Goal: Find specific page/section: Find specific page/section

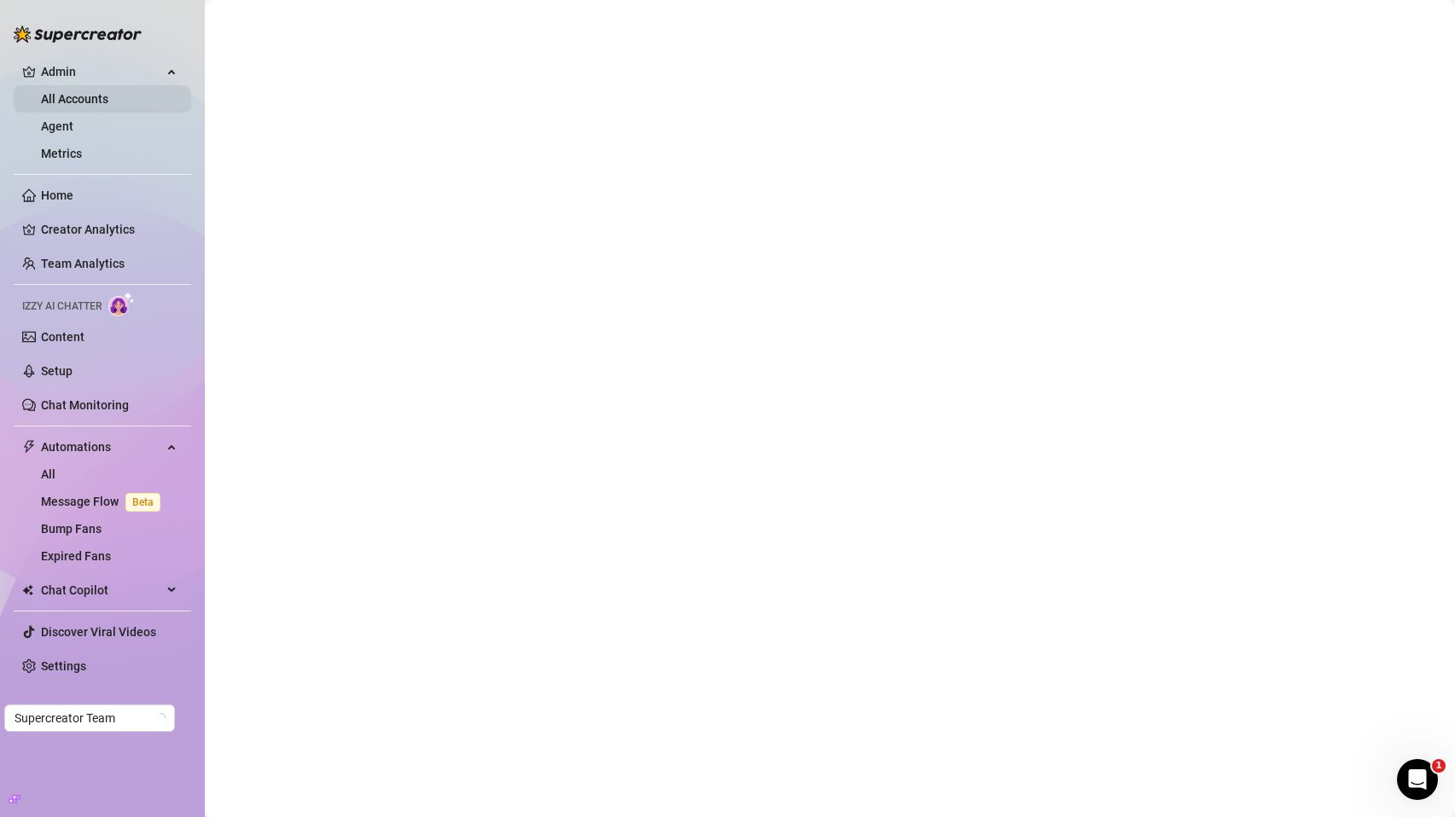
click at [93, 103] on link "All Accounts" at bounding box center [74, 99] width 67 height 14
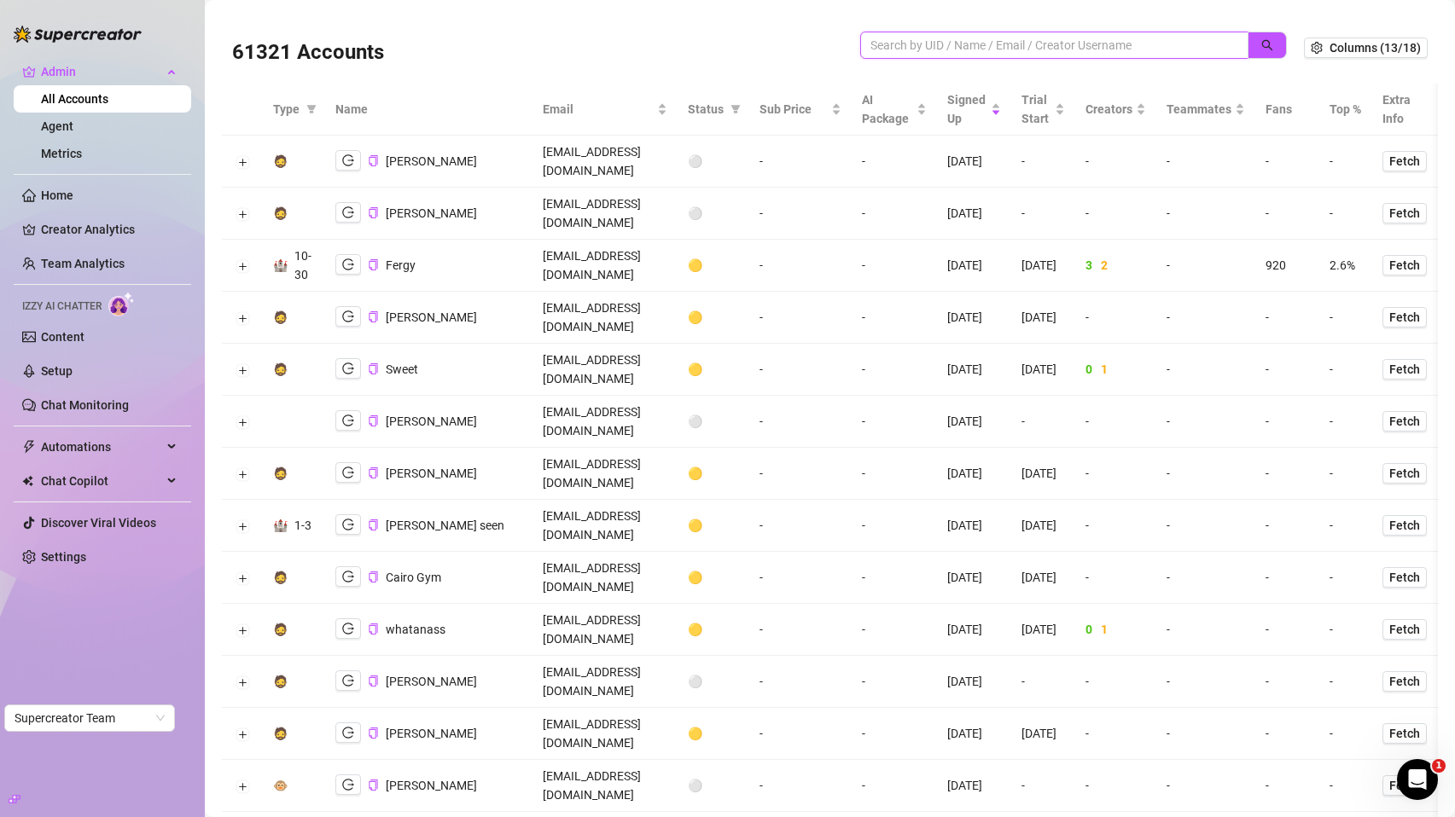
click at [1077, 44] on input "search" at bounding box center [1047, 45] width 354 height 19
click at [1261, 39] on icon "search" at bounding box center [1267, 45] width 12 height 12
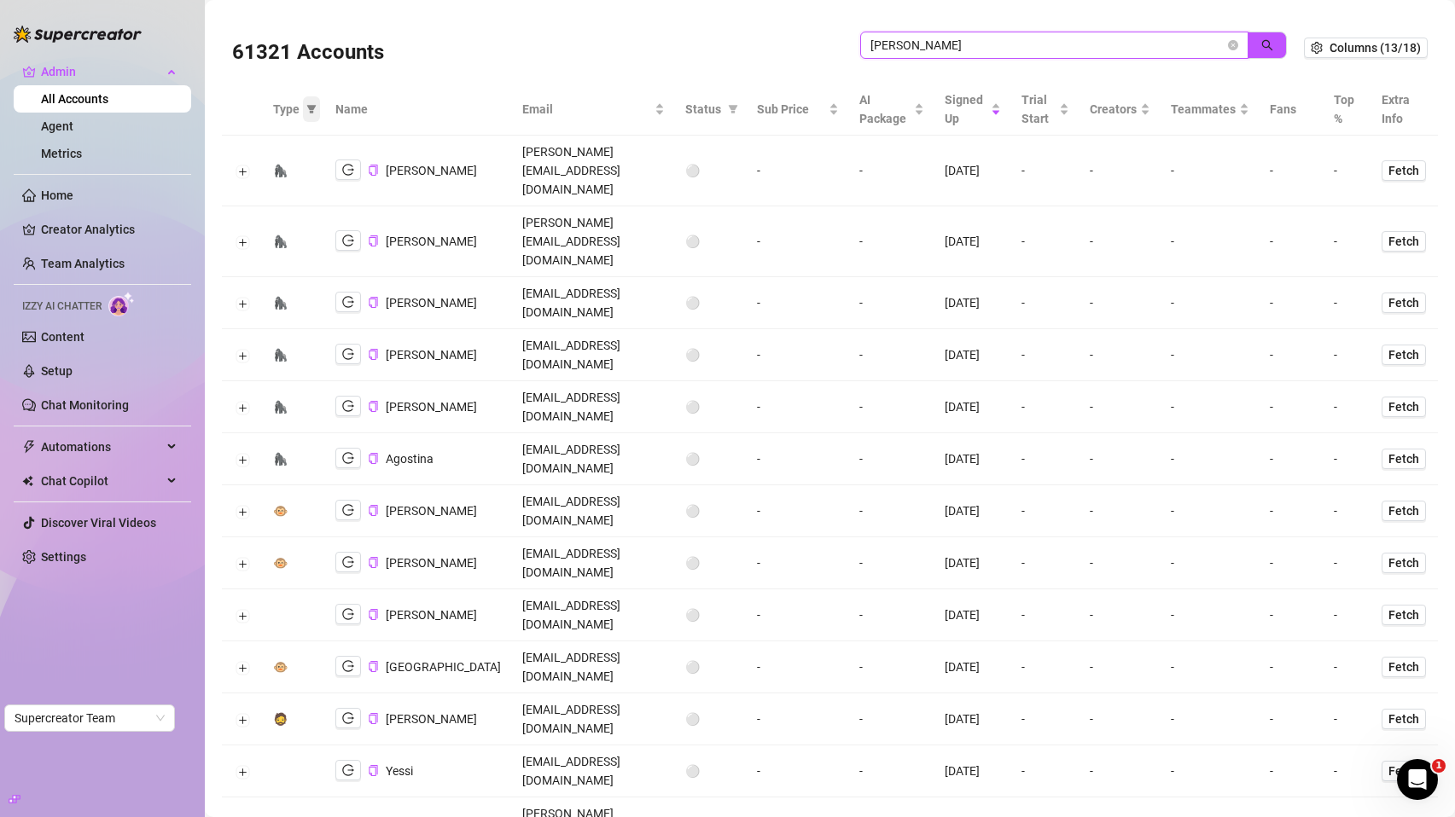
type input "[PERSON_NAME]"
click at [312, 106] on icon "filter" at bounding box center [311, 109] width 9 height 9
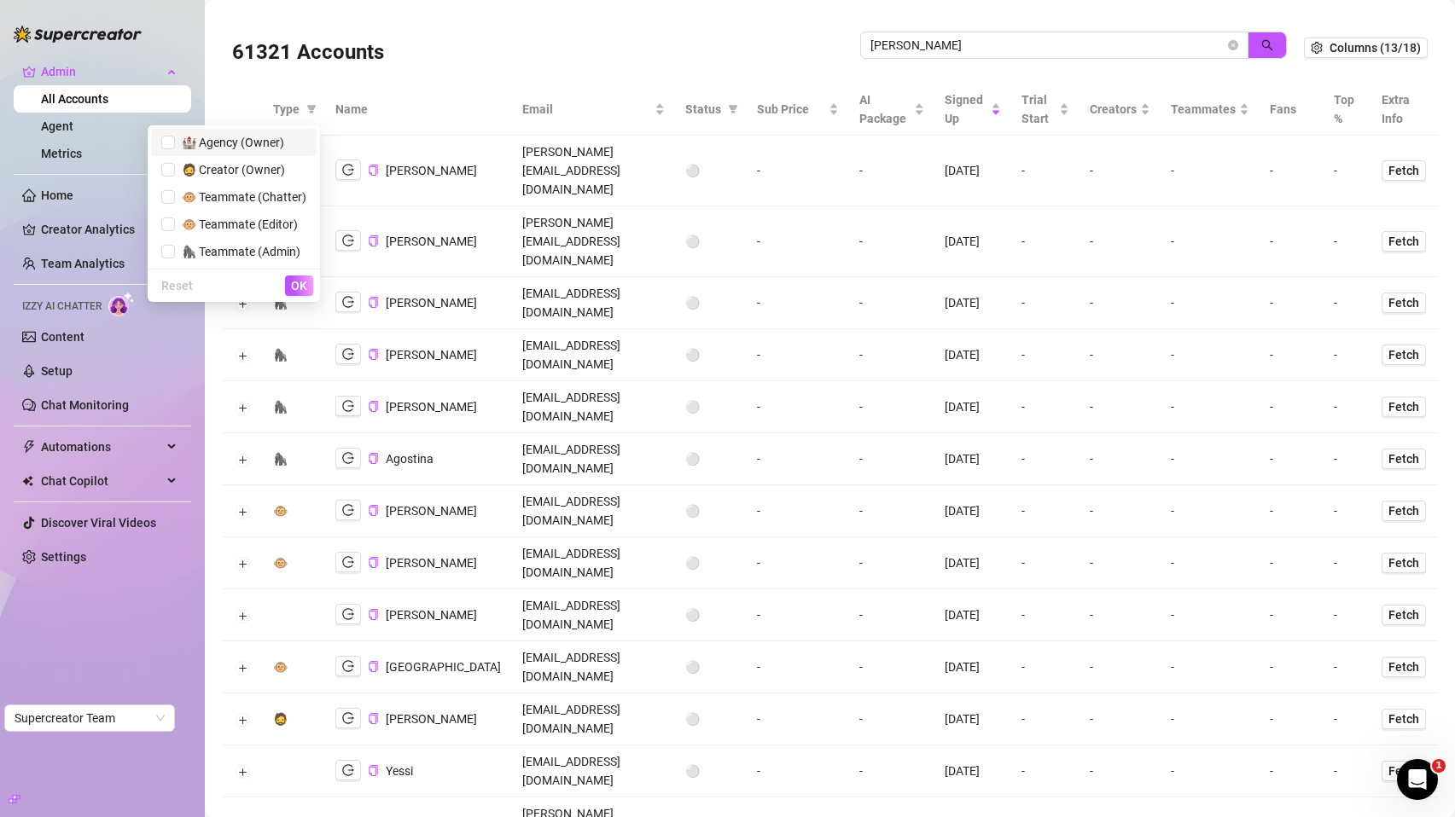
click at [236, 150] on span "🏰 Agency (Owner)" at bounding box center [233, 142] width 145 height 19
checkbox input "true"
click at [298, 288] on span "OK" at bounding box center [299, 286] width 16 height 14
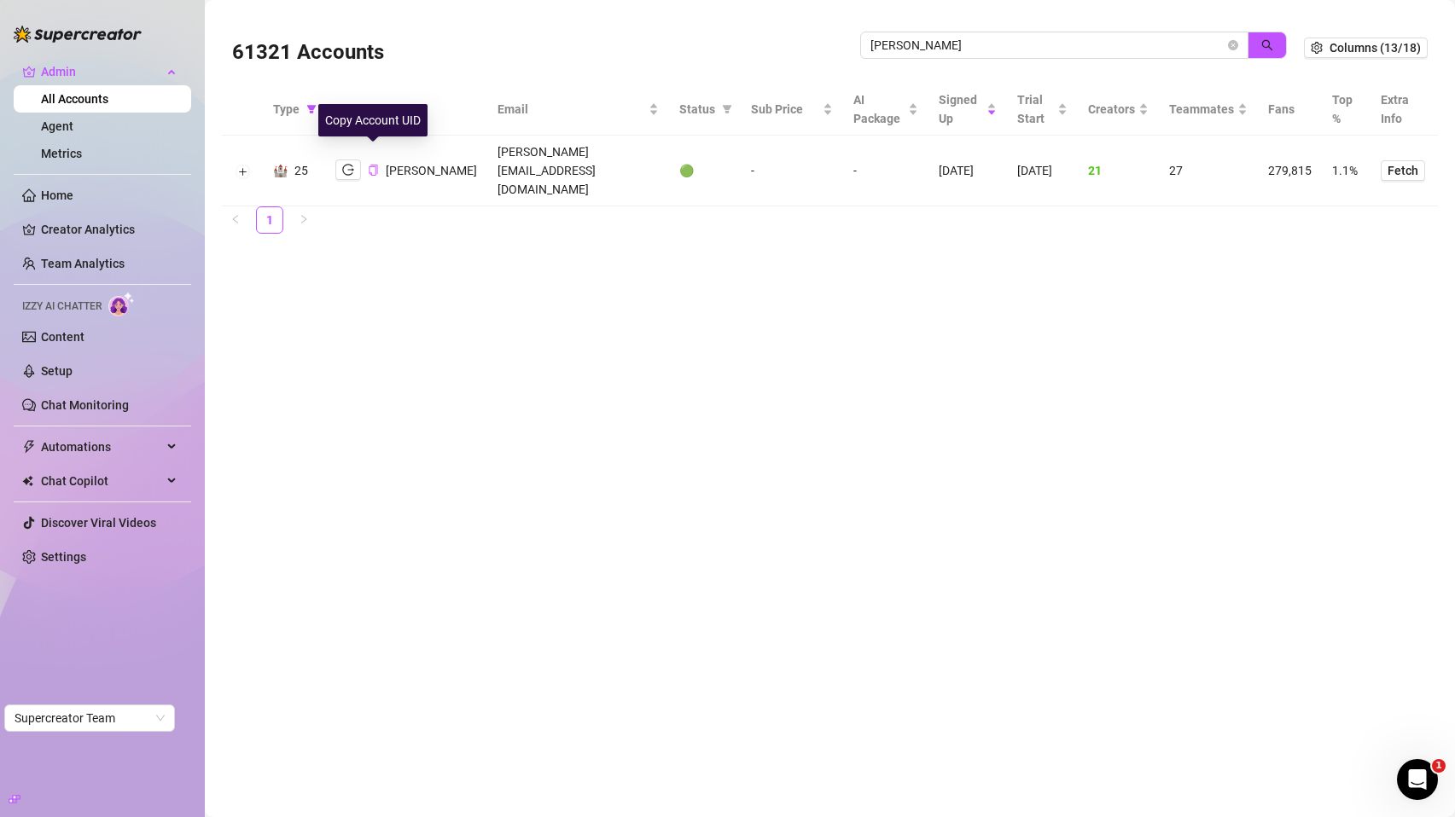
click at [378, 165] on icon "copy" at bounding box center [373, 170] width 11 height 11
